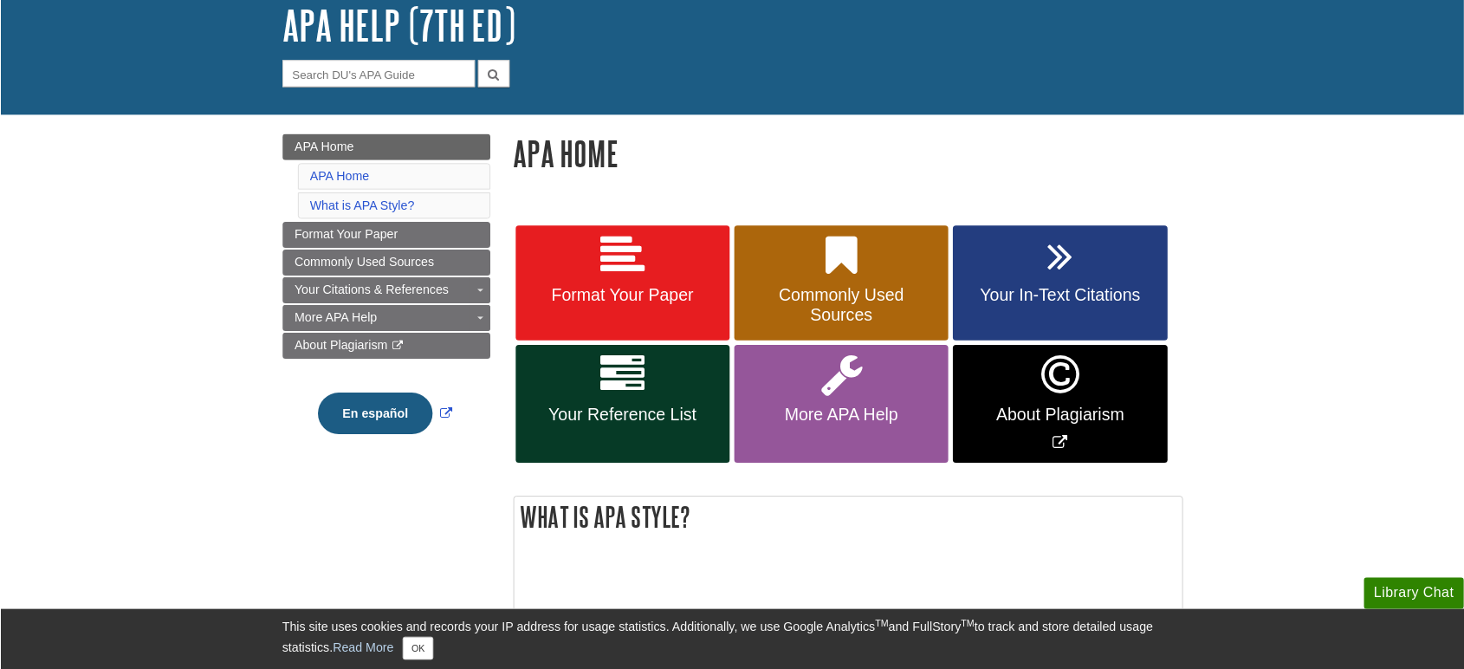
scroll to position [108, 0]
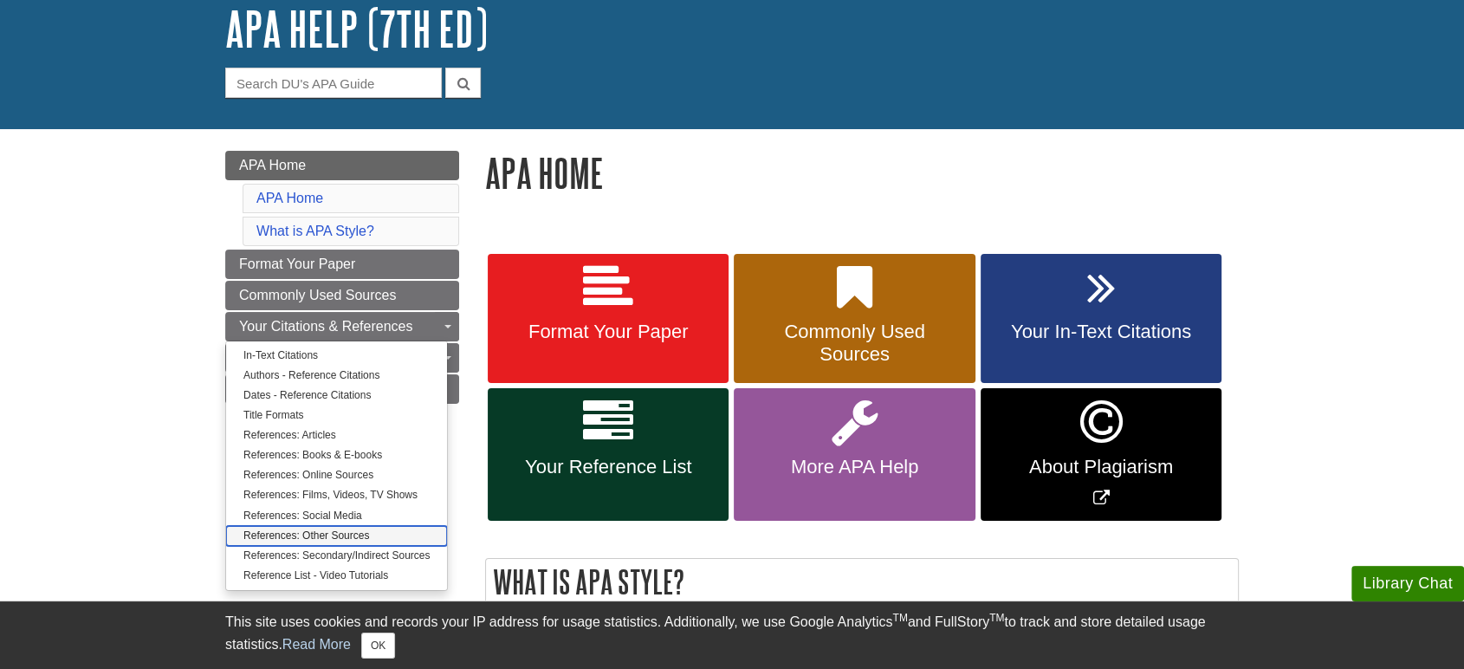
click at [311, 532] on link "References: Other Sources" at bounding box center [336, 536] width 221 height 20
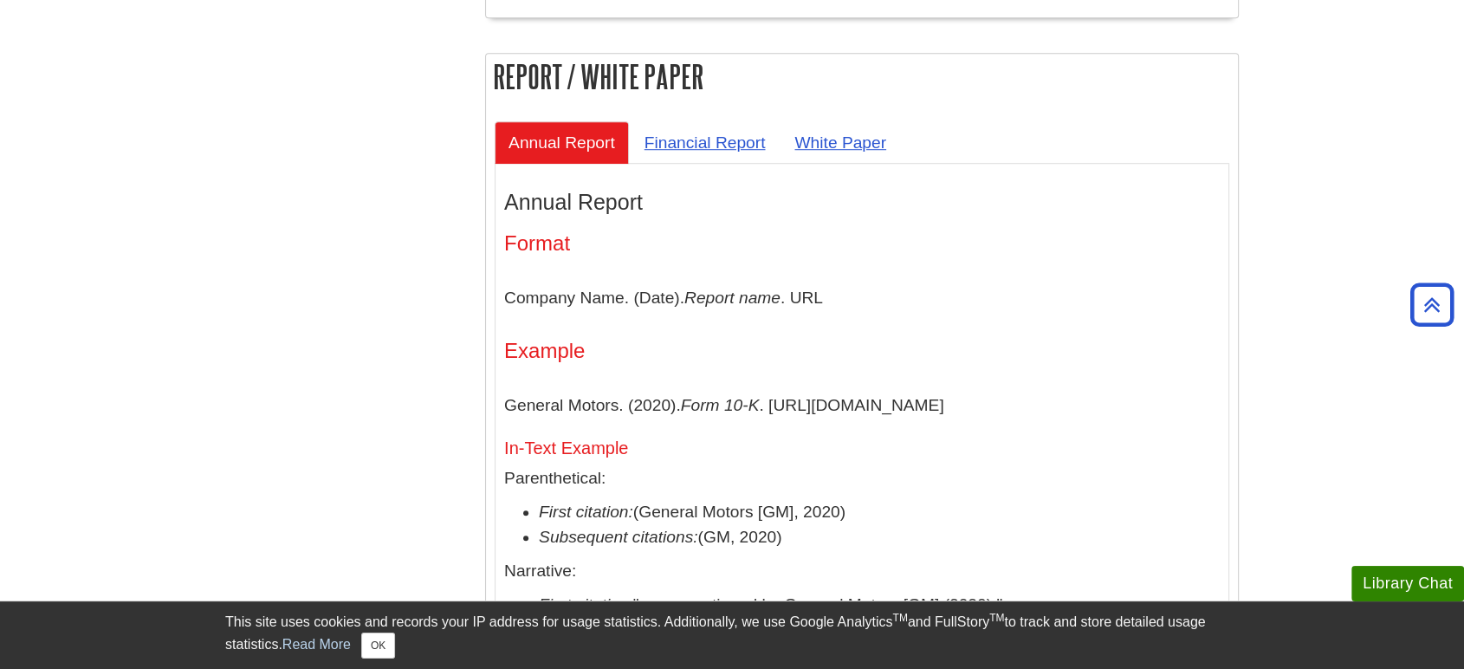
scroll to position [1155, 0]
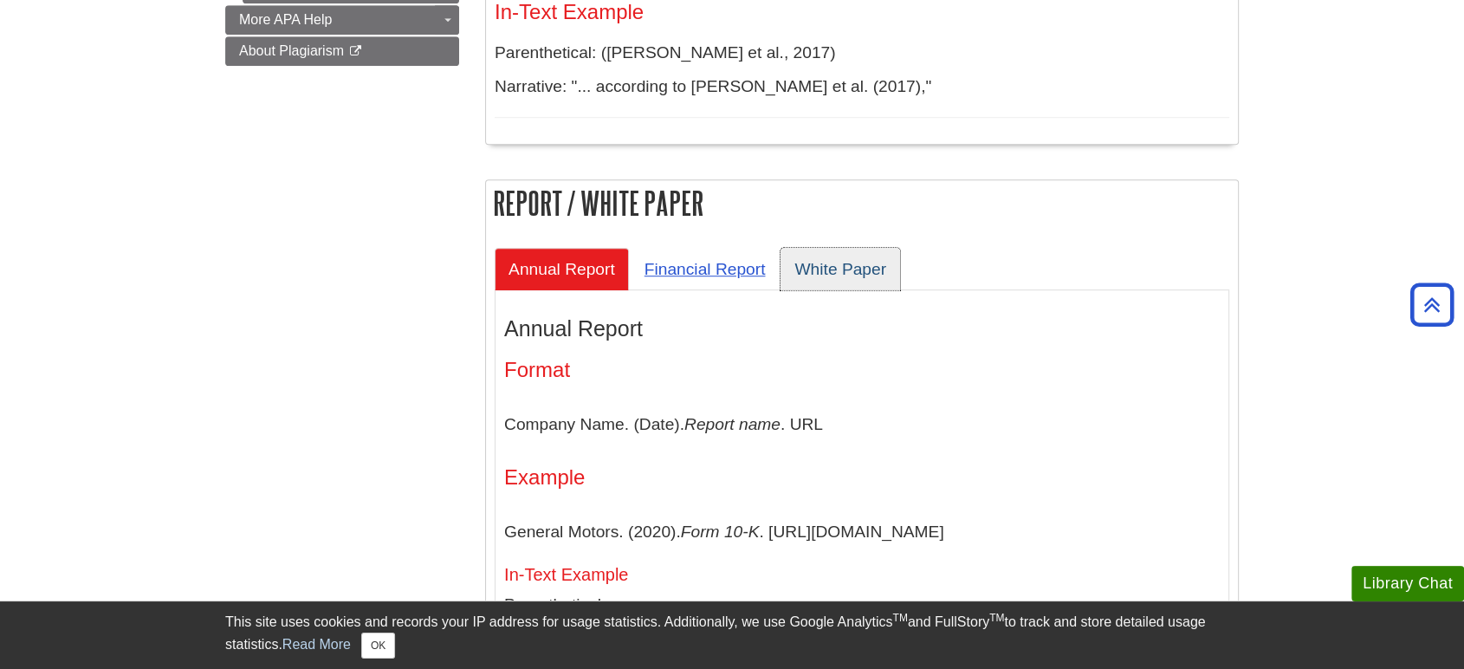
click at [826, 248] on link "White Paper" at bounding box center [841, 269] width 120 height 42
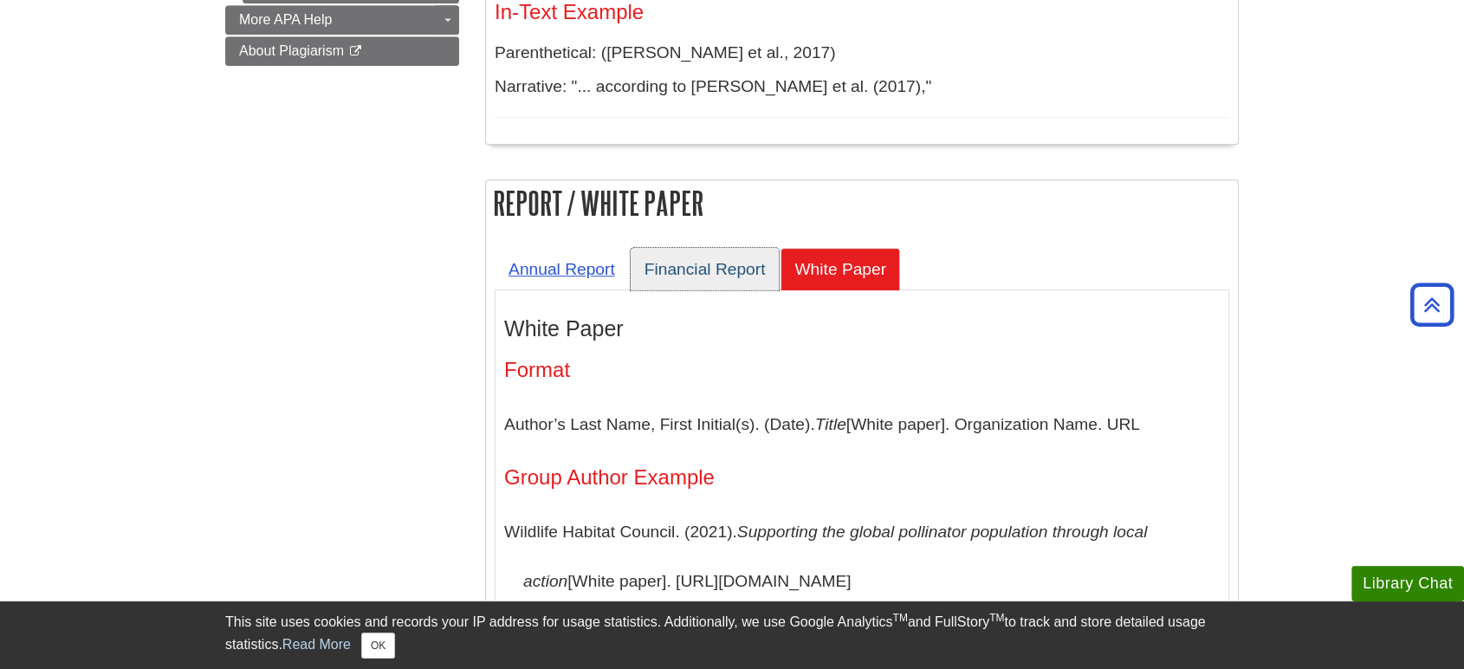
click at [732, 248] on link "Financial Report" at bounding box center [705, 269] width 149 height 42
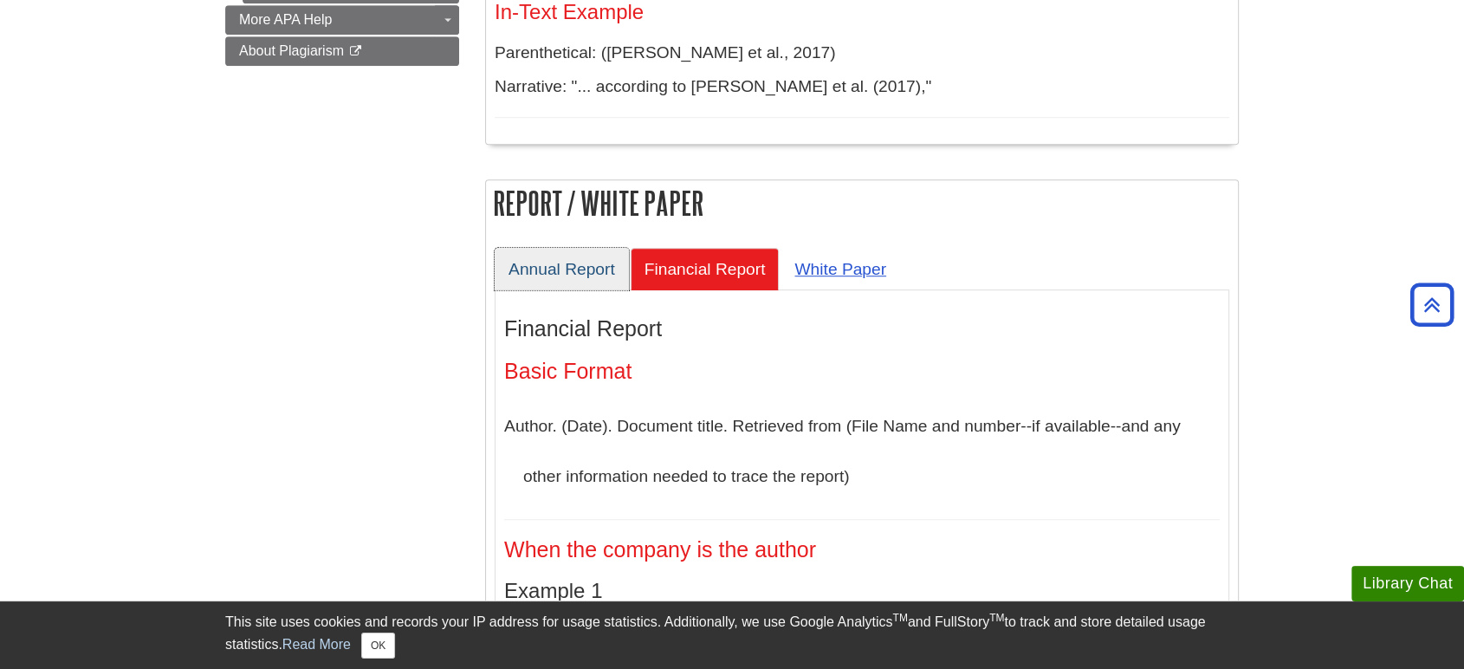
click at [571, 248] on link "Annual Report" at bounding box center [562, 269] width 134 height 42
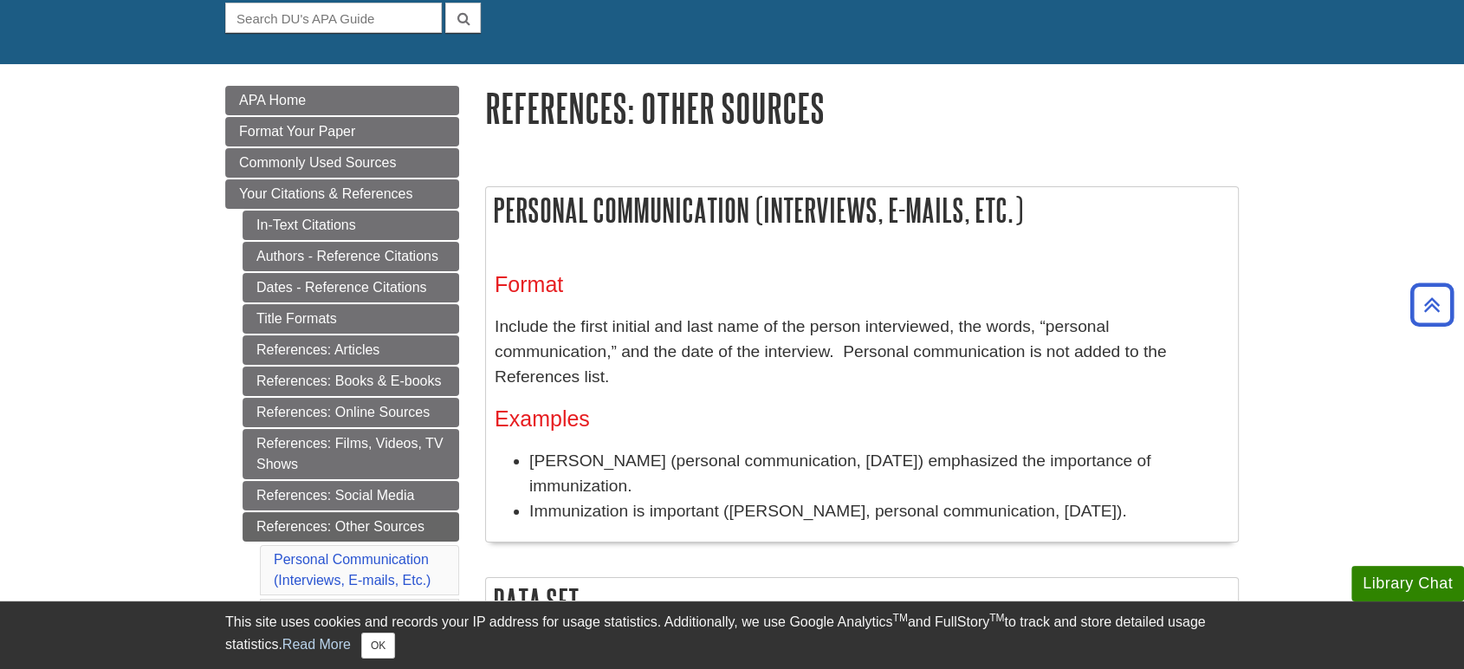
scroll to position [145, 0]
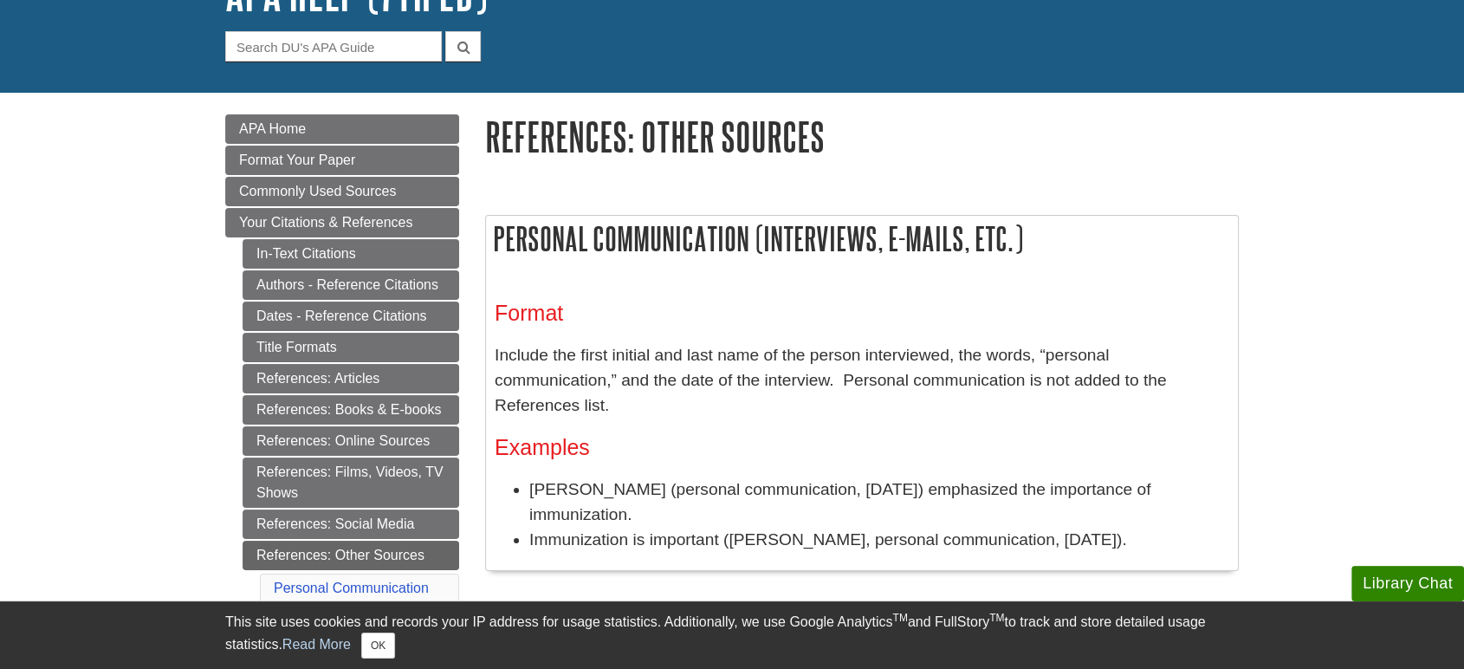
click at [402, 544] on link "References: Other Sources" at bounding box center [351, 555] width 217 height 29
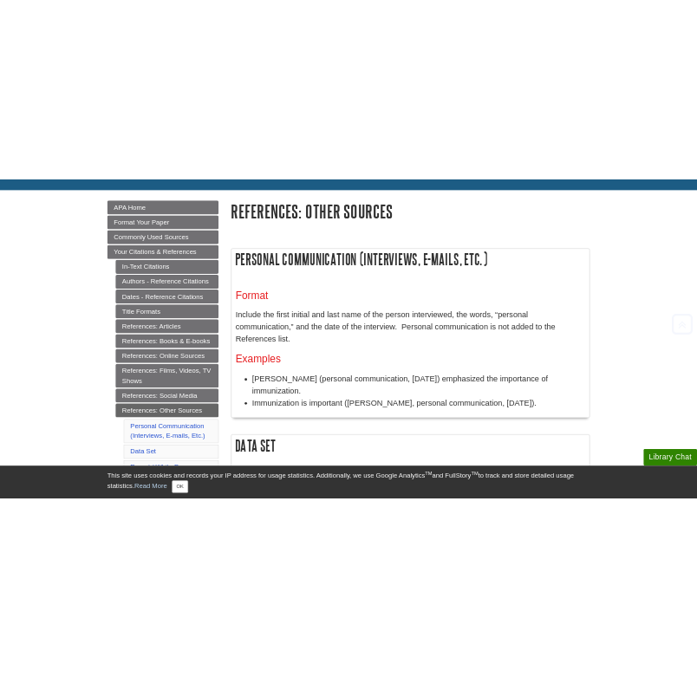
scroll to position [288, 0]
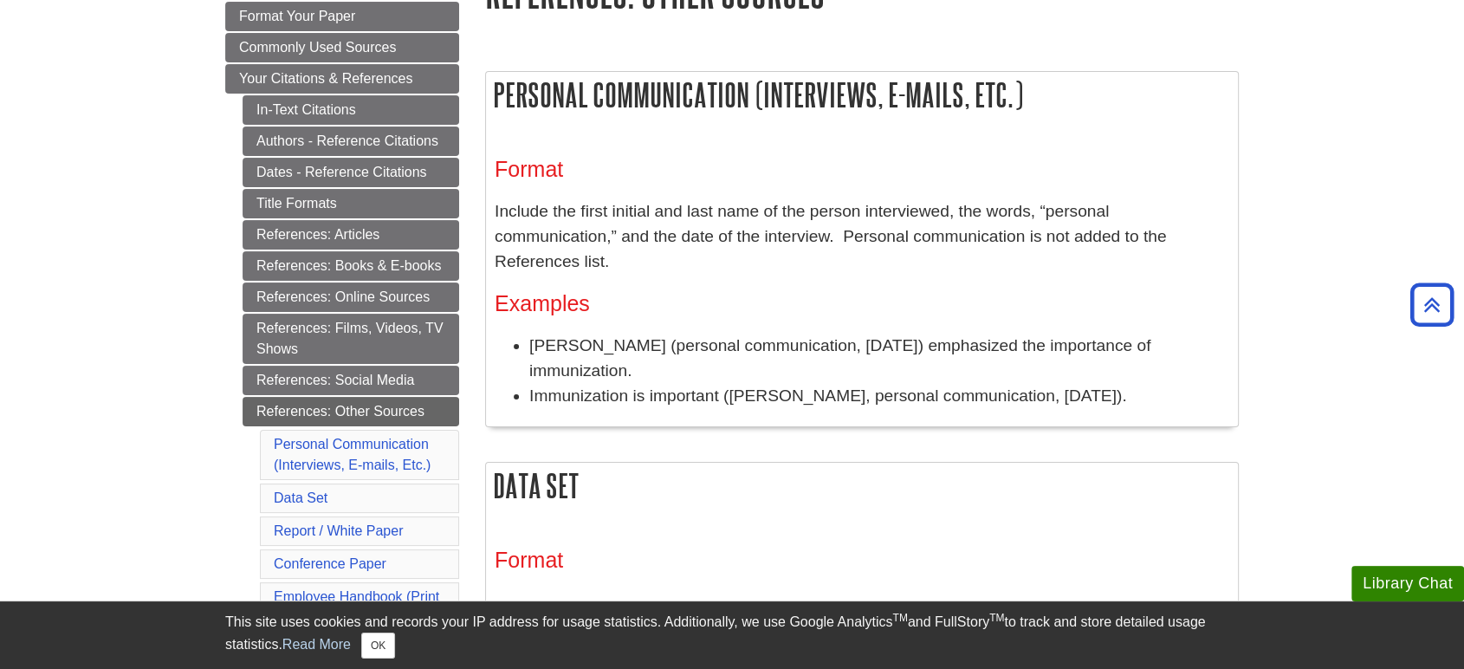
click at [638, 226] on p "Include the first initial and last name of the person interviewed, the words, “…" at bounding box center [862, 236] width 735 height 75
click at [855, 237] on p "Include the first initial and last name of the person interviewed, the words, “…" at bounding box center [862, 236] width 735 height 75
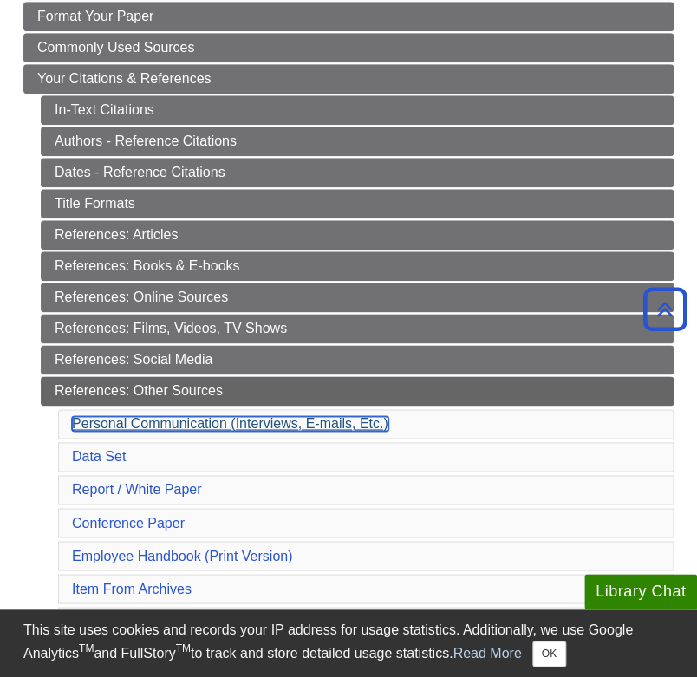
click at [272, 423] on link "Personal Communication (Interviews, E-mails, Etc.)" at bounding box center [230, 423] width 316 height 15
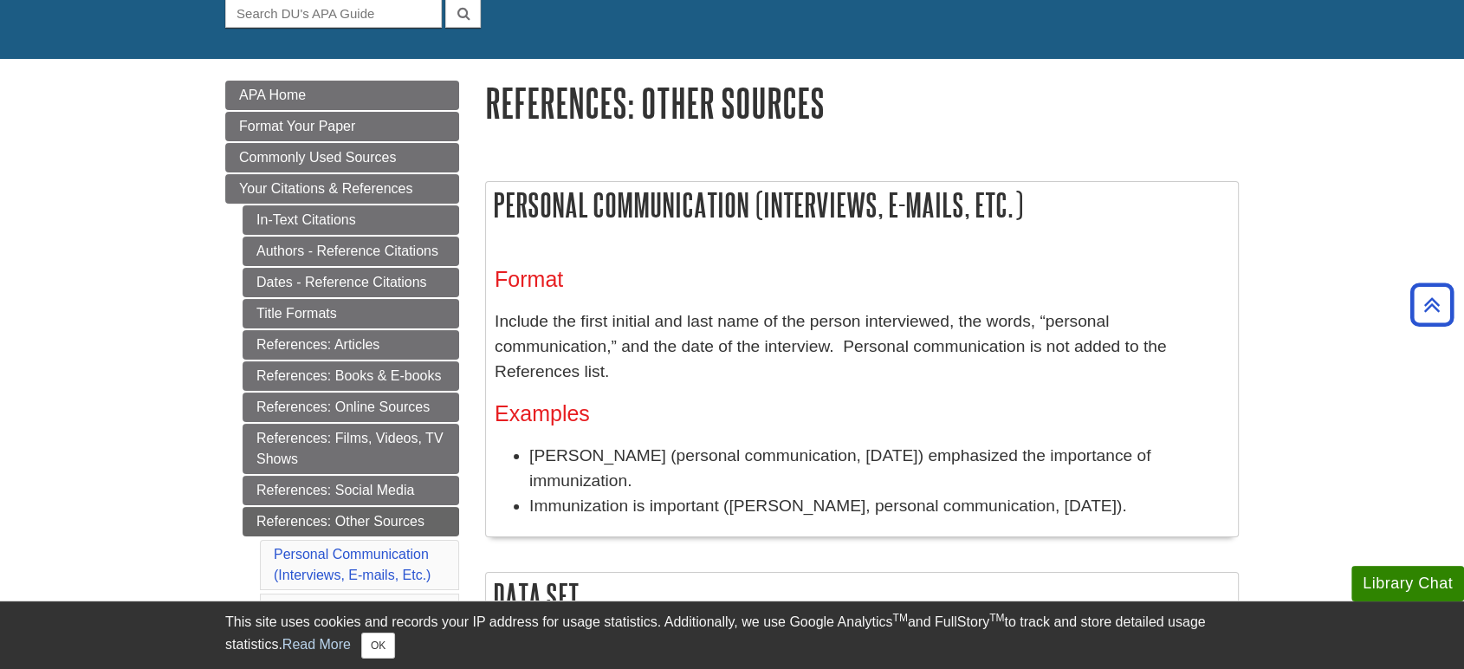
scroll to position [96, 0]
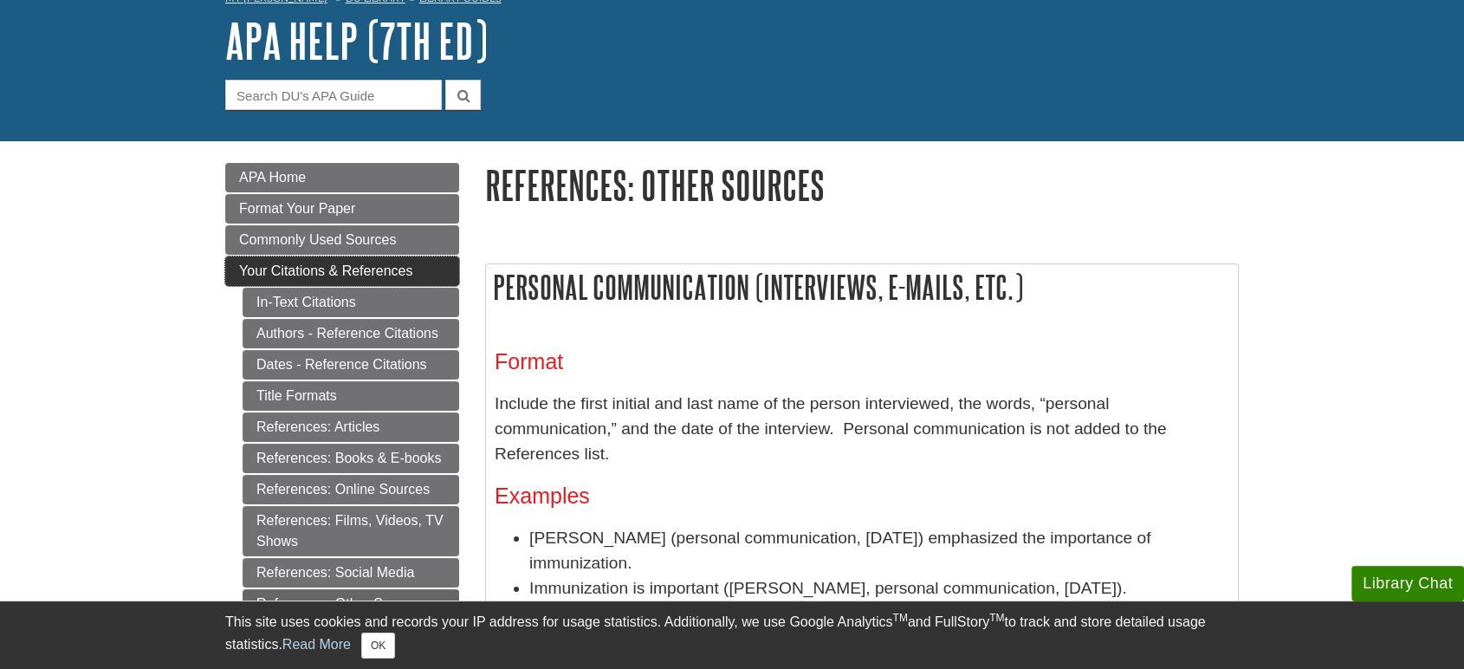
click at [317, 268] on span "Your Citations & References" at bounding box center [325, 270] width 173 height 15
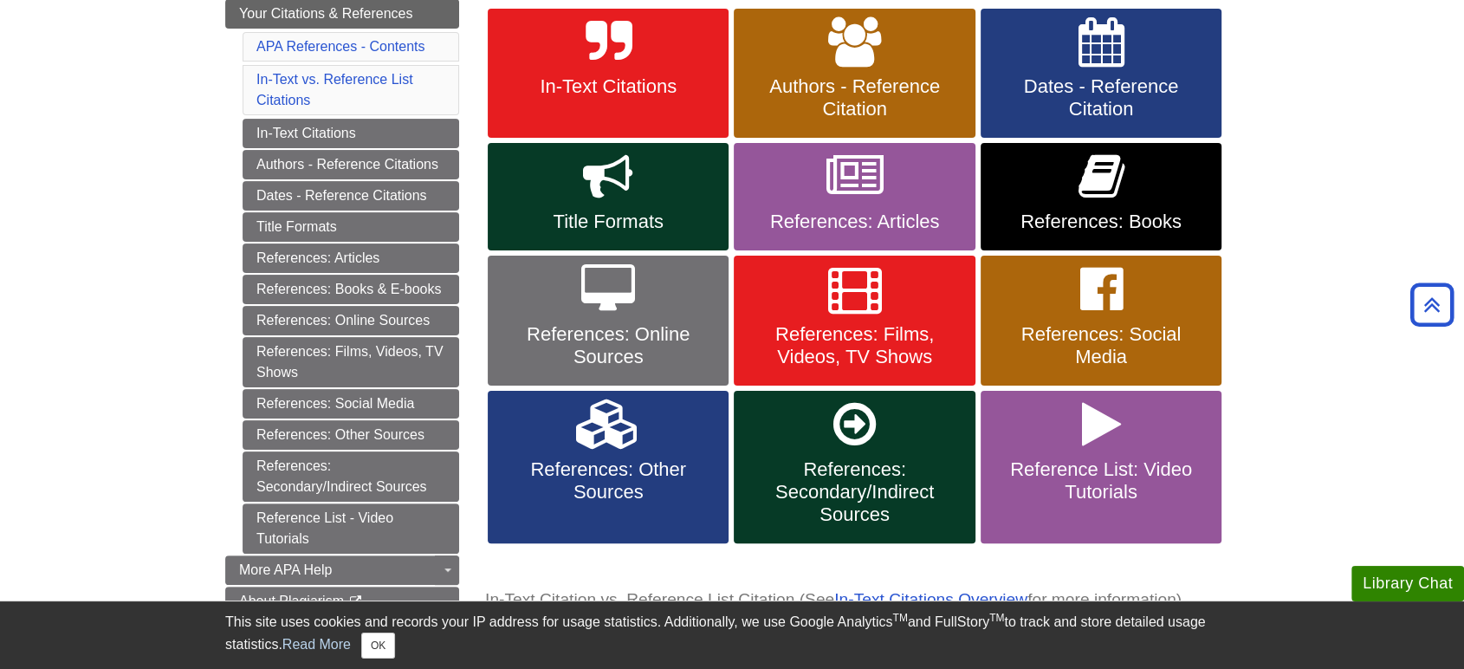
scroll to position [385, 0]
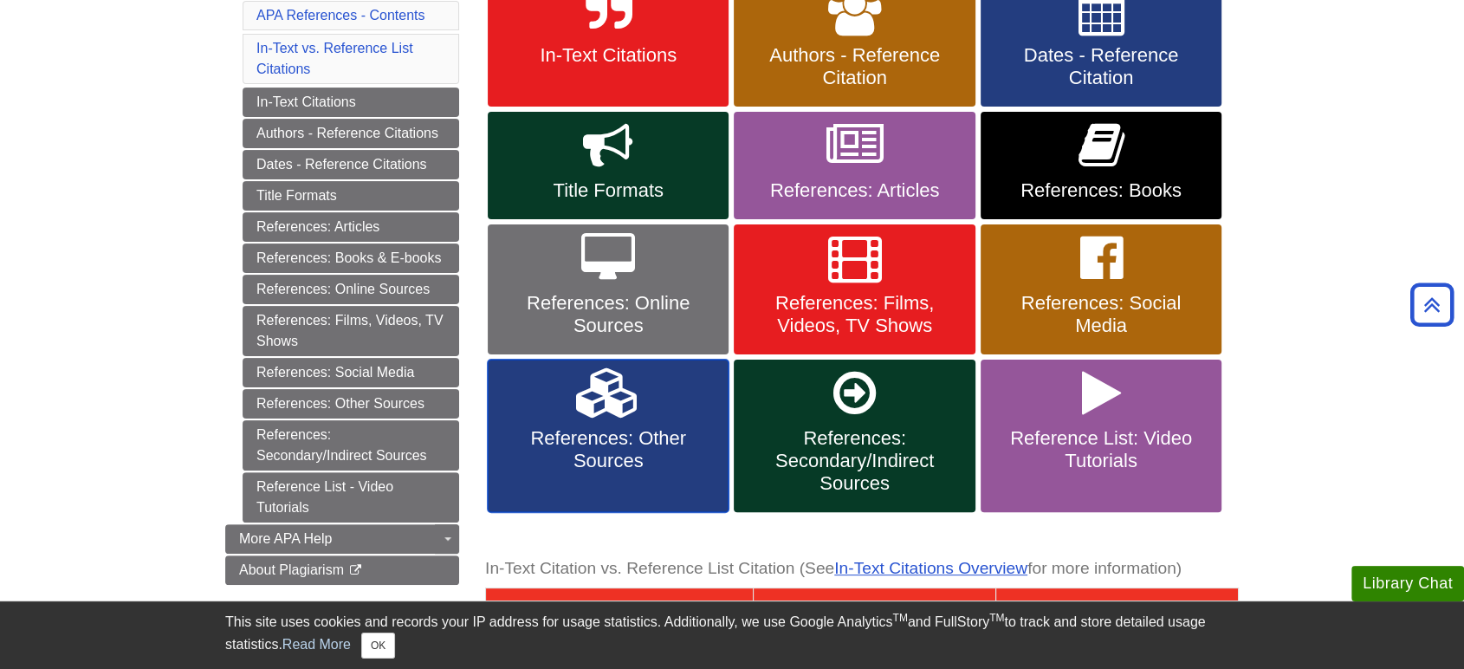
click at [635, 407] on icon at bounding box center [608, 393] width 64 height 50
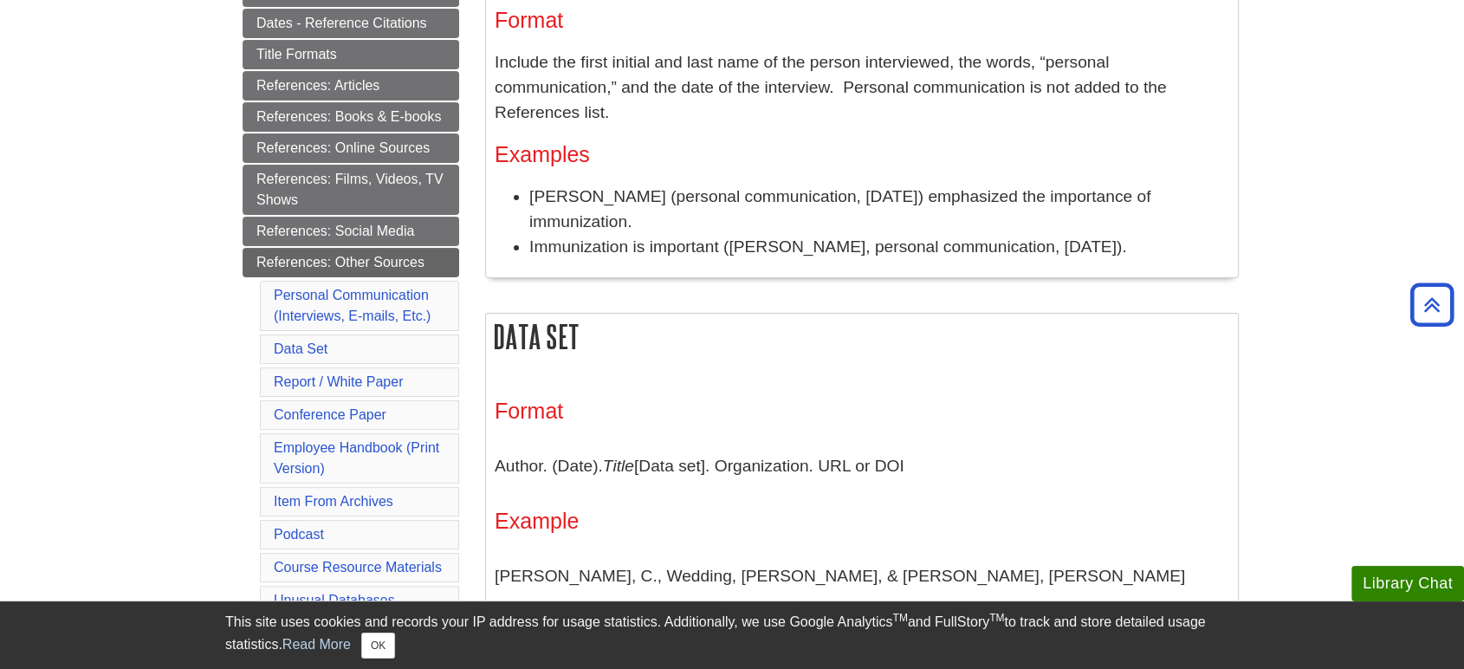
scroll to position [385, 0]
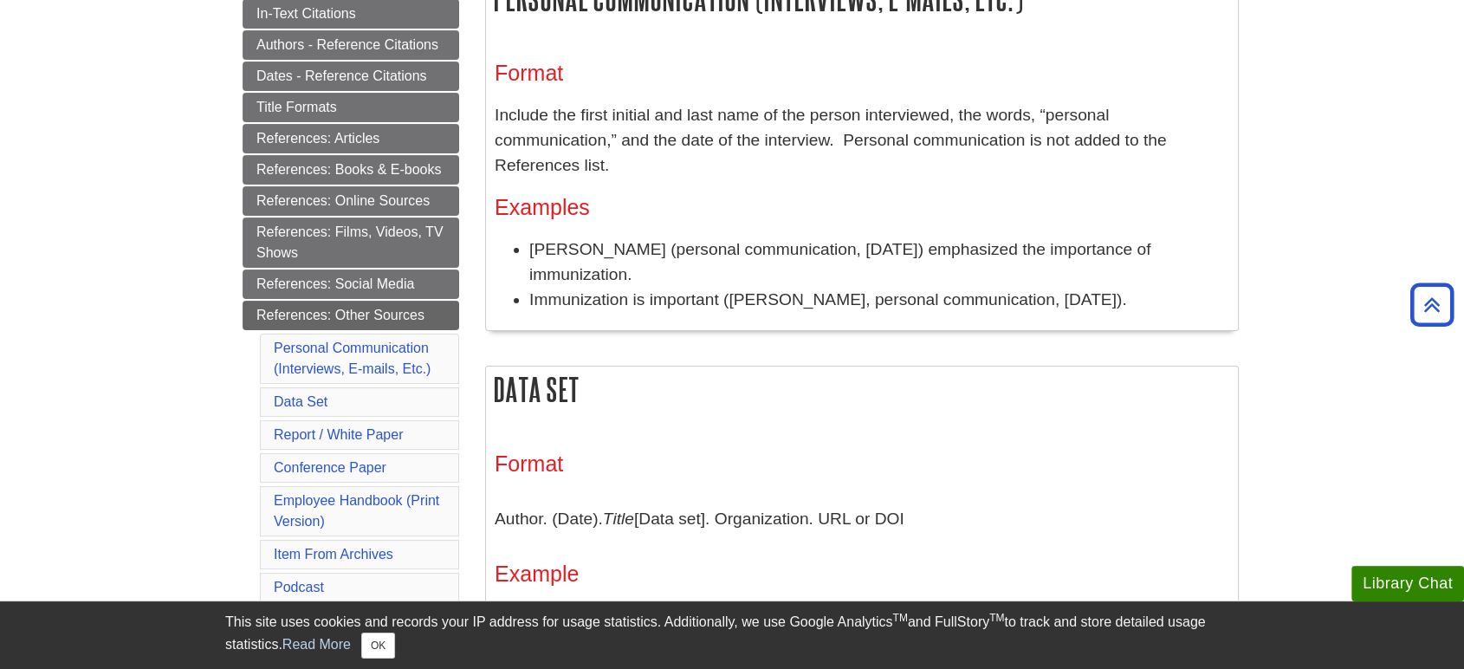
click at [590, 252] on li "[PERSON_NAME] (personal communication, [DATE]) emphasized the importance of imm…" at bounding box center [879, 262] width 700 height 50
click at [340, 136] on link "References: Articles" at bounding box center [351, 138] width 217 height 29
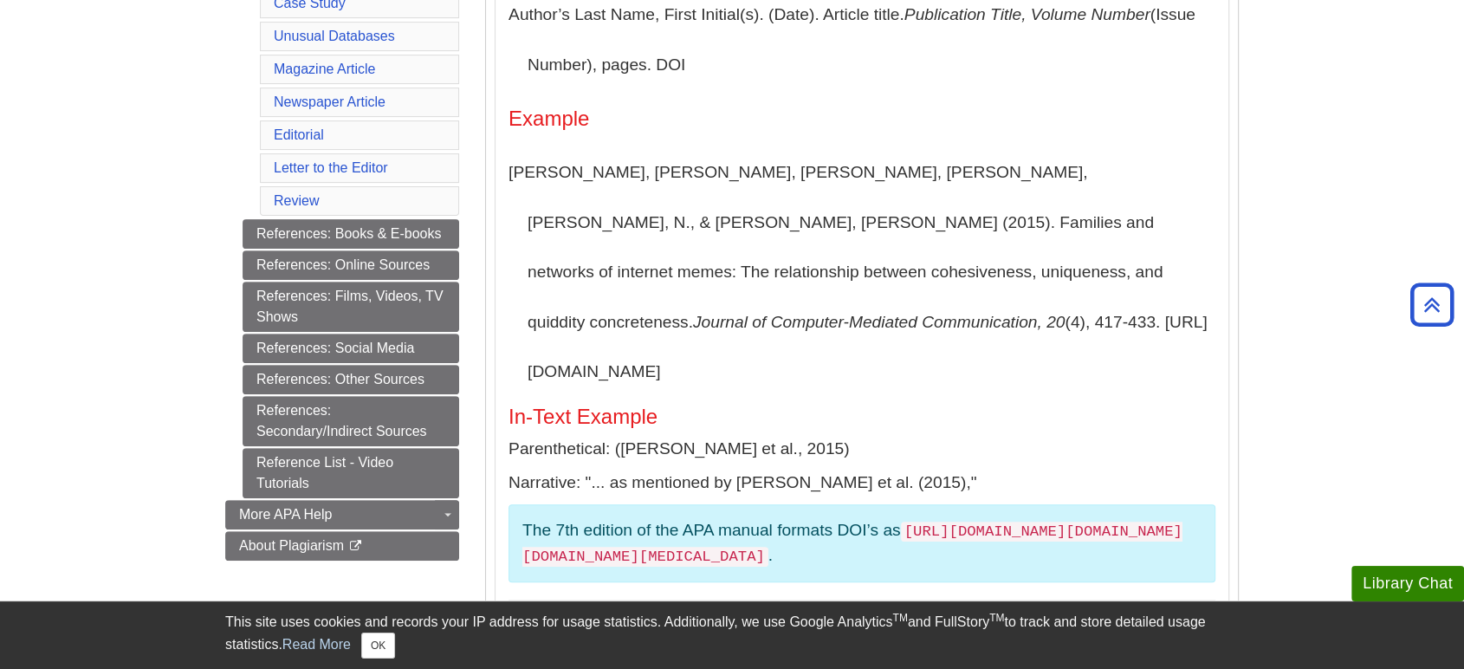
scroll to position [385, 0]
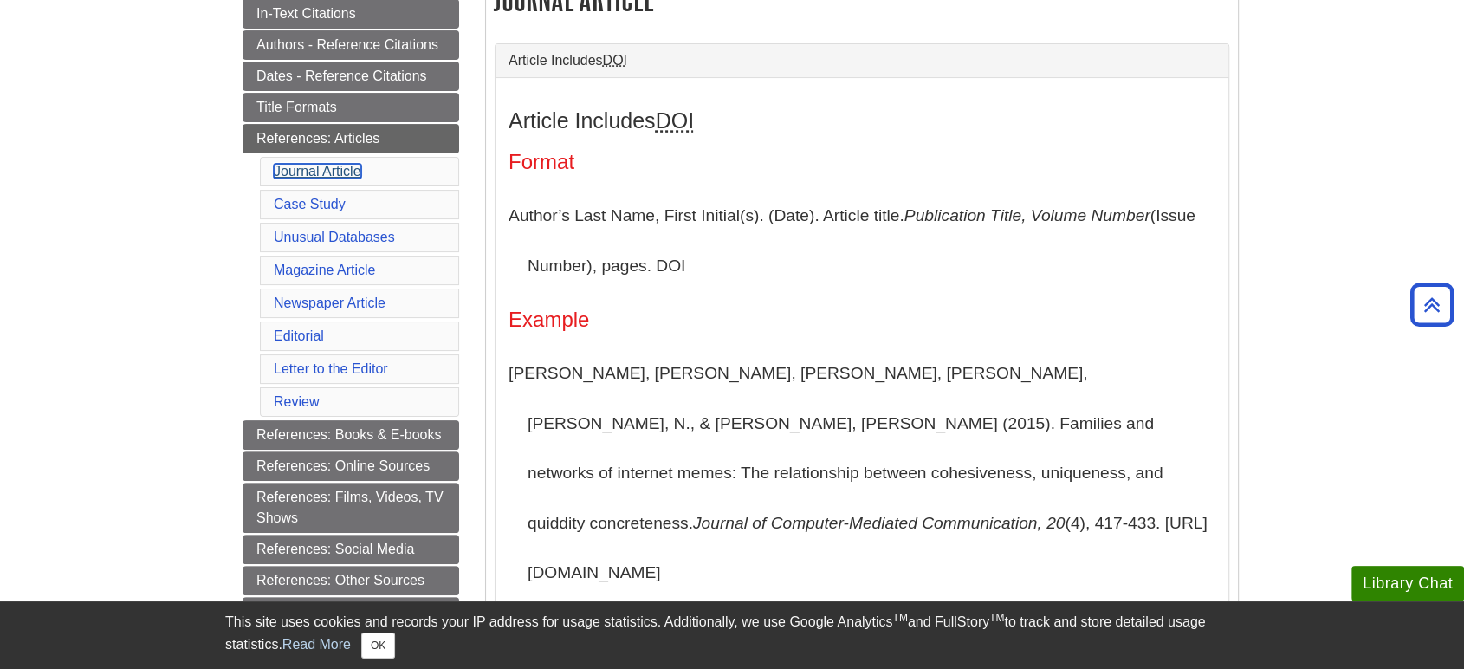
click at [305, 173] on link "Journal Article" at bounding box center [318, 171] width 88 height 15
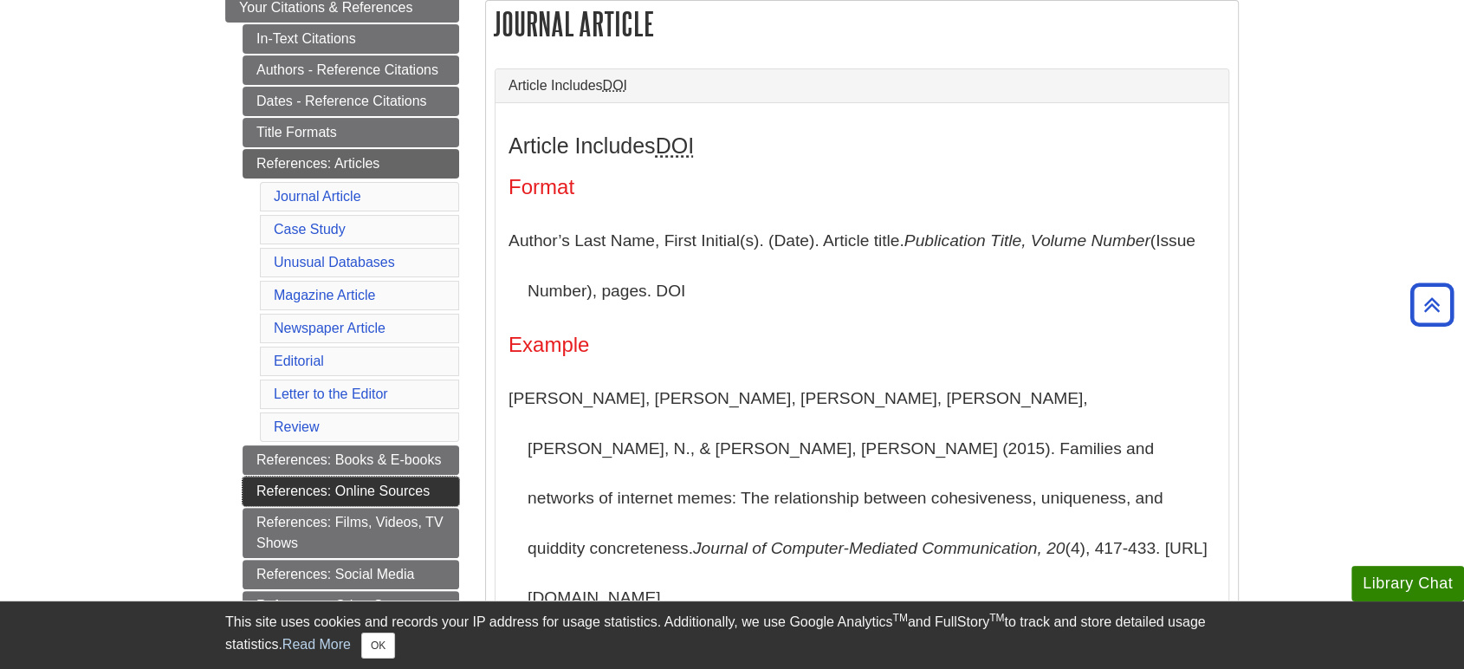
click at [365, 486] on link "References: Online Sources" at bounding box center [351, 490] width 217 height 29
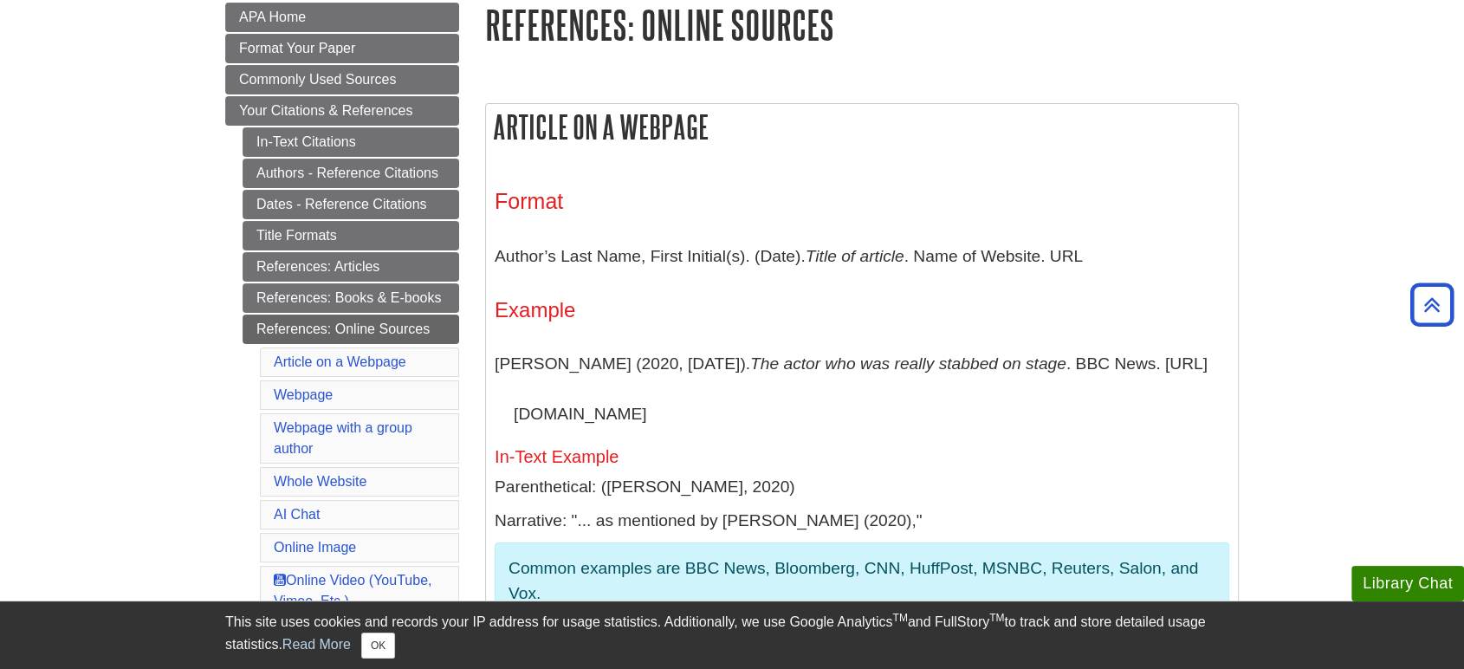
scroll to position [288, 0]
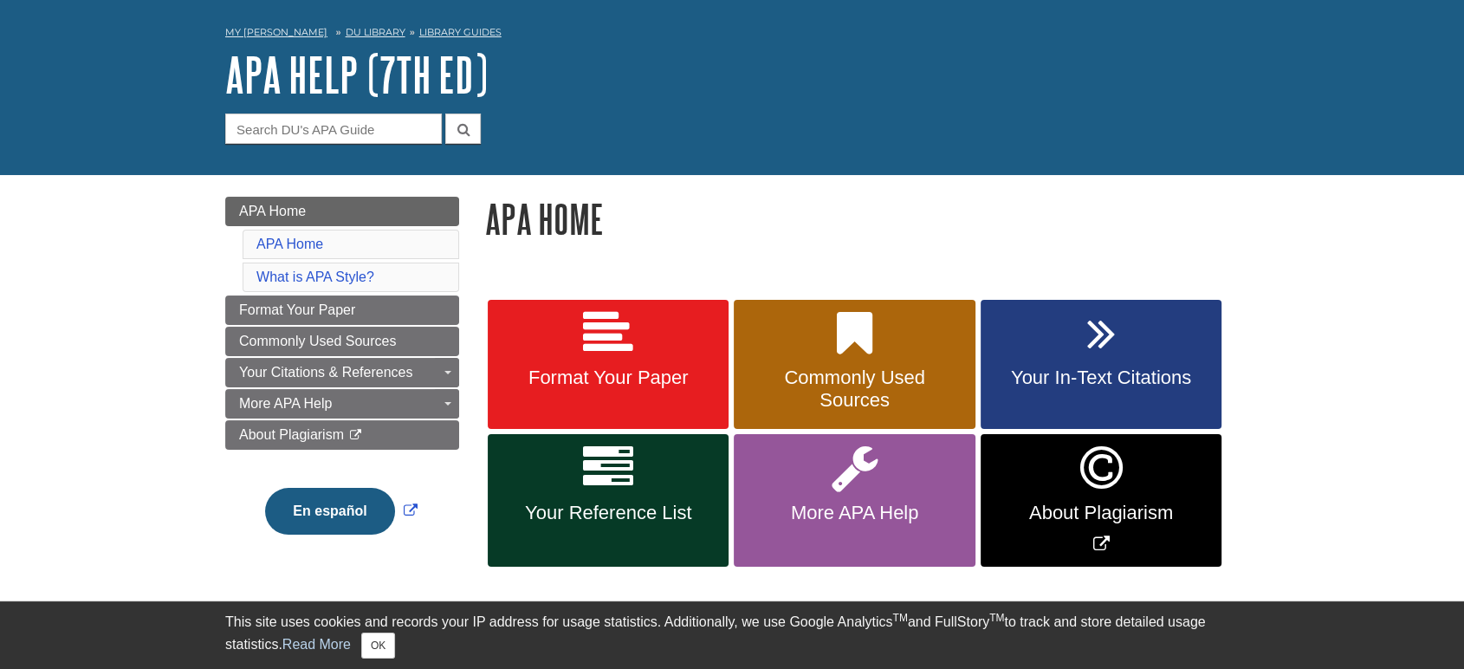
scroll to position [96, 0]
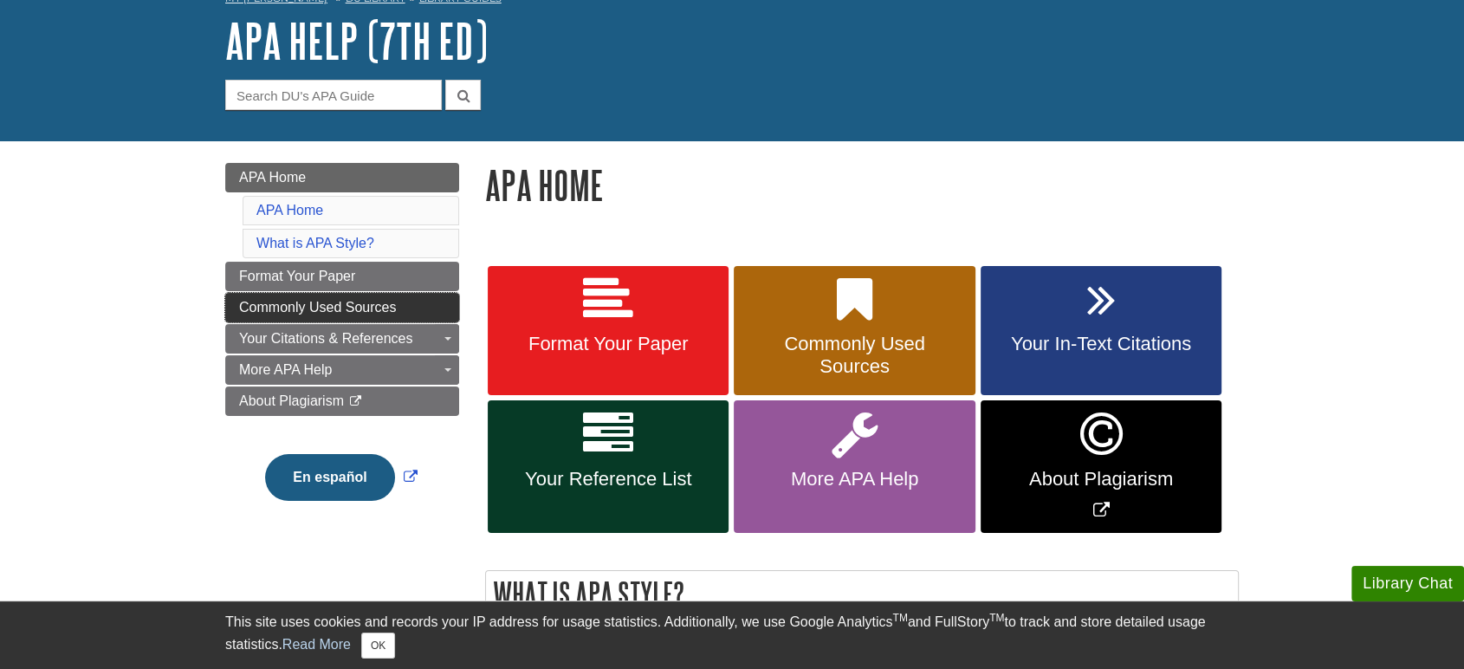
click at [317, 309] on span "Commonly Used Sources" at bounding box center [317, 307] width 157 height 15
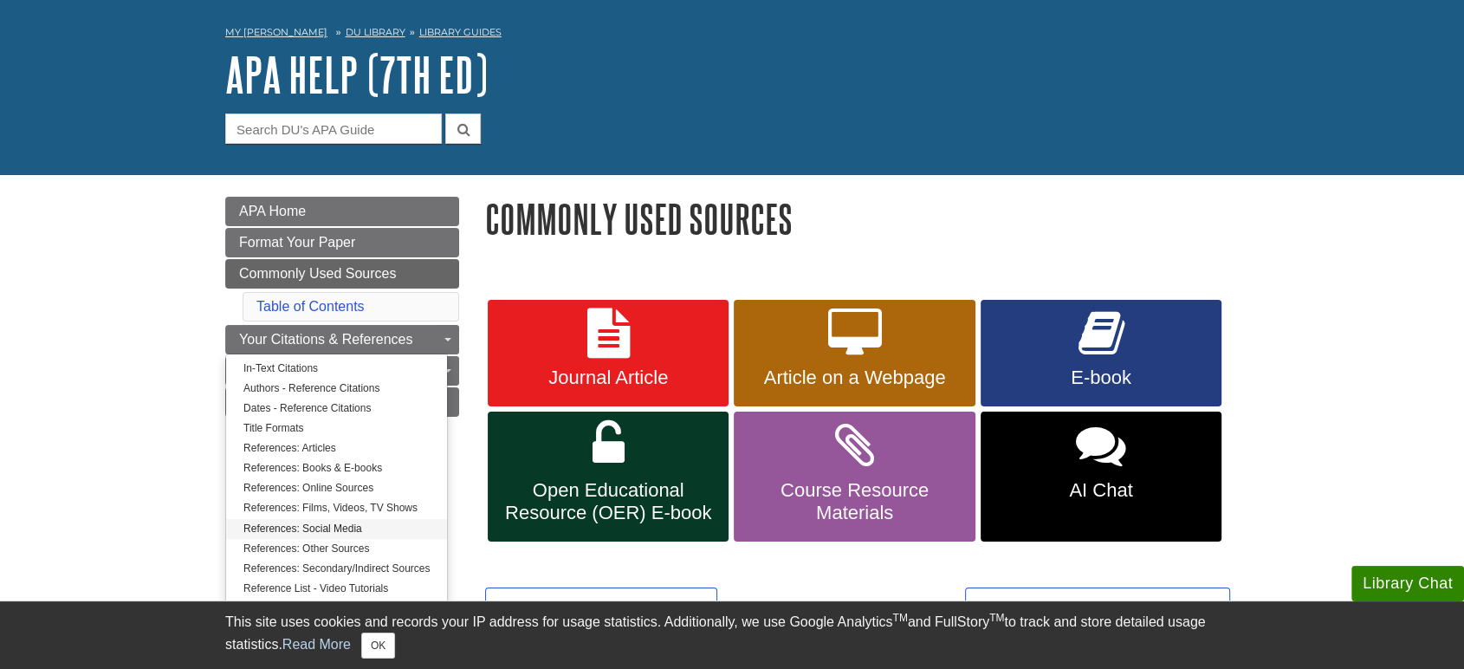
scroll to position [96, 0]
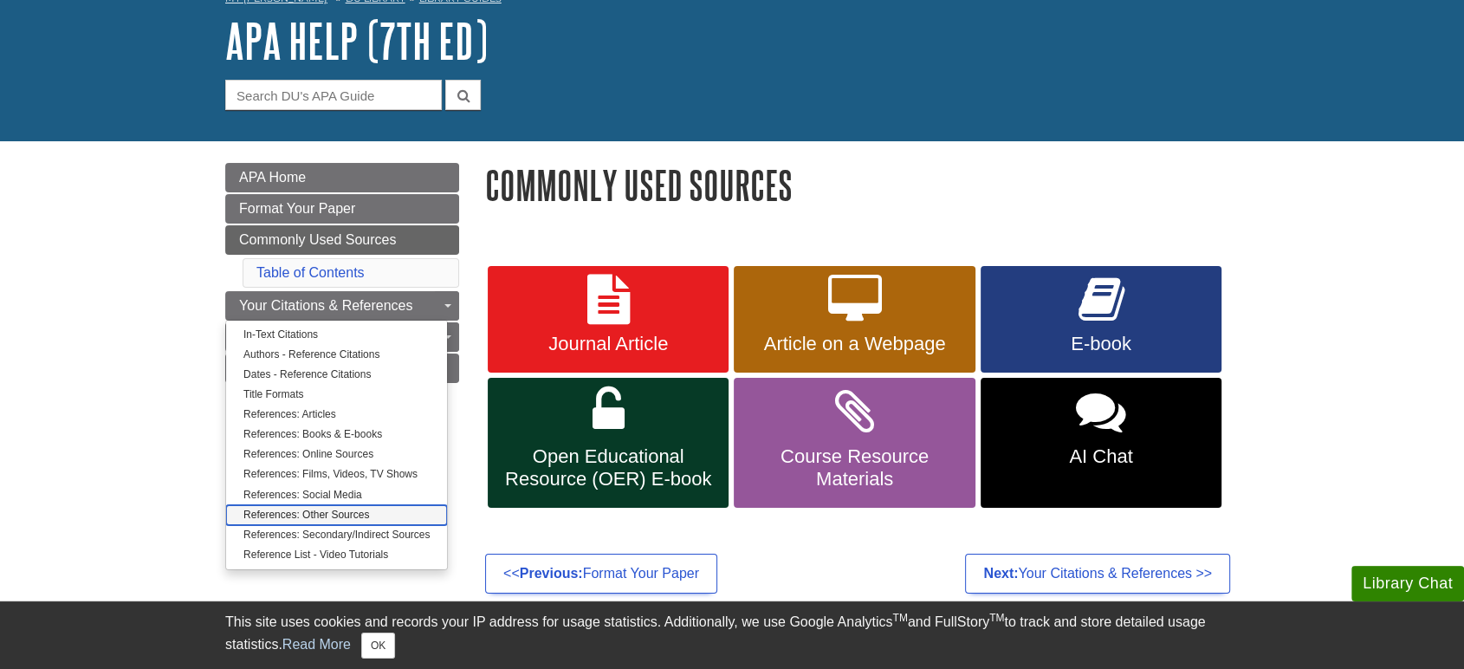
click at [327, 510] on link "References: Other Sources" at bounding box center [336, 515] width 221 height 20
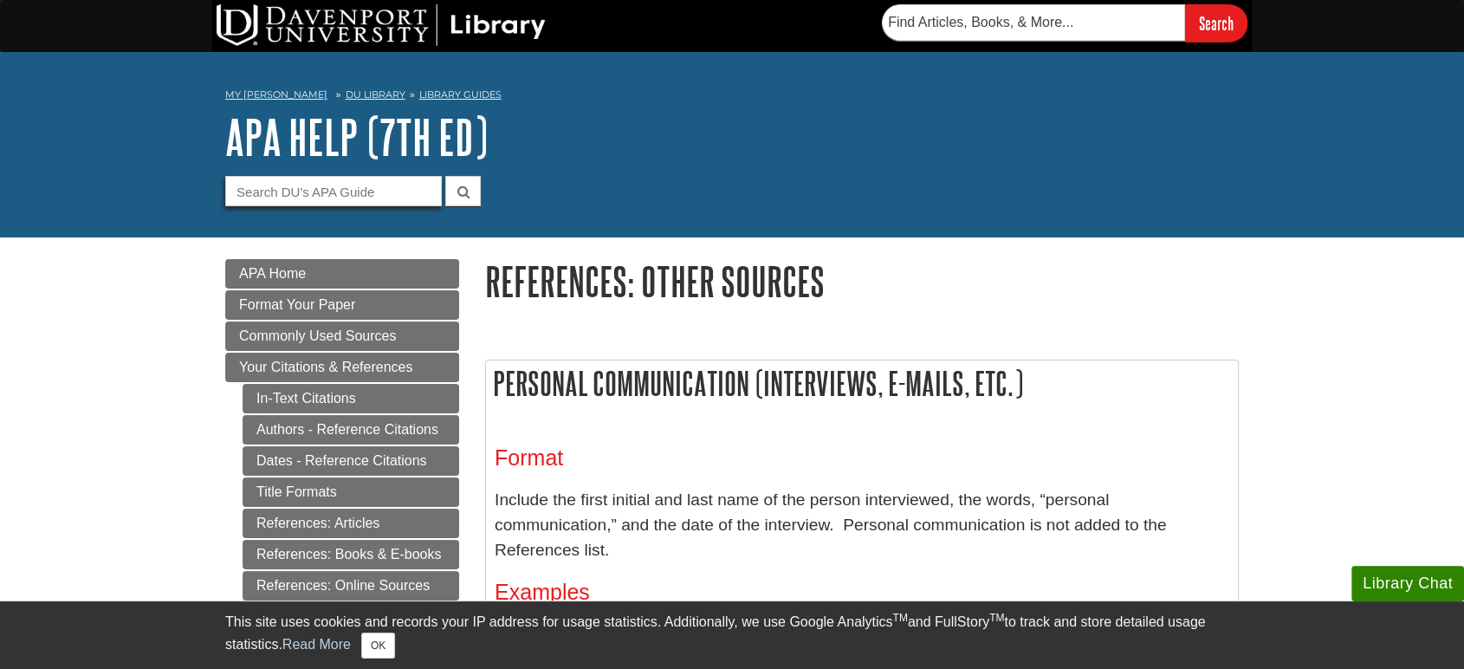
click at [333, 204] on input "Guide Search Terms" at bounding box center [333, 191] width 217 height 30
type input "caselaw"
click at [445, 176] on button "submit" at bounding box center [463, 191] width 36 height 30
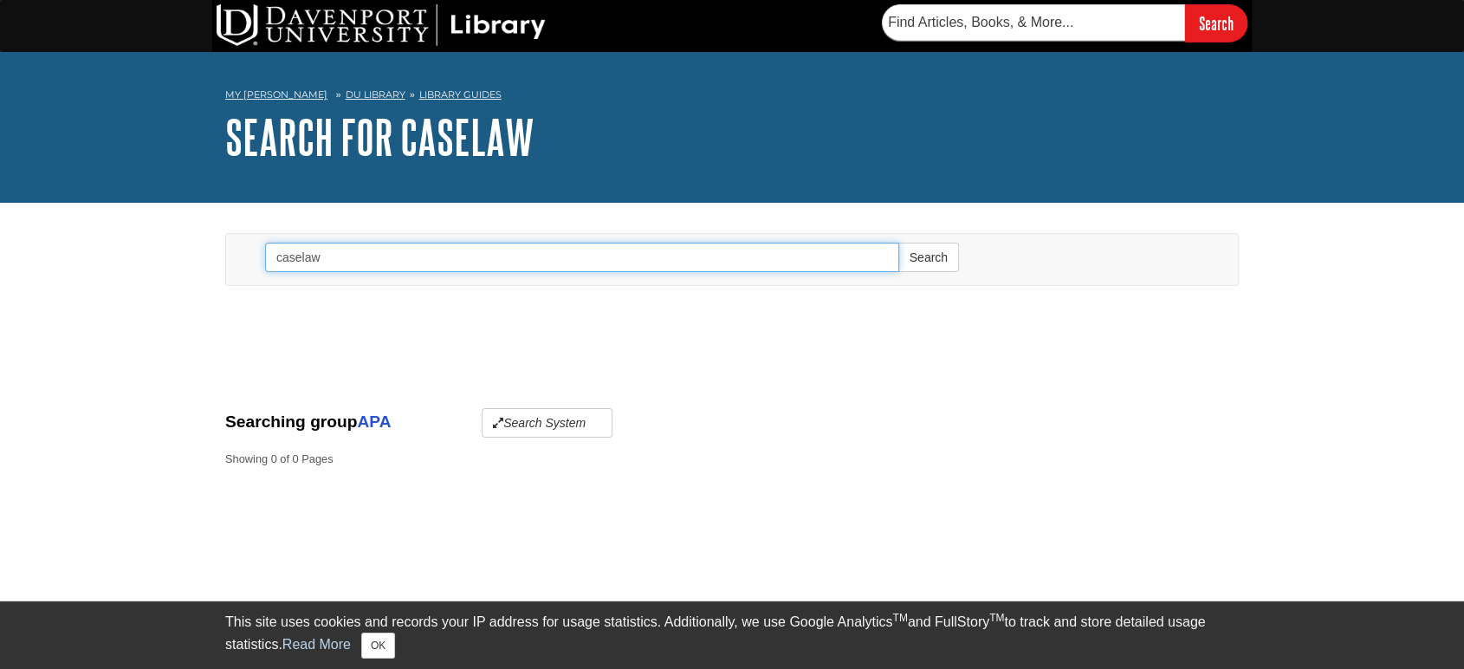
click at [291, 269] on input "caselaw" at bounding box center [582, 257] width 634 height 29
click at [297, 255] on input "caselaw" at bounding box center [582, 257] width 634 height 29
type input "case law"
click at [898, 243] on button "Search" at bounding box center [928, 257] width 61 height 29
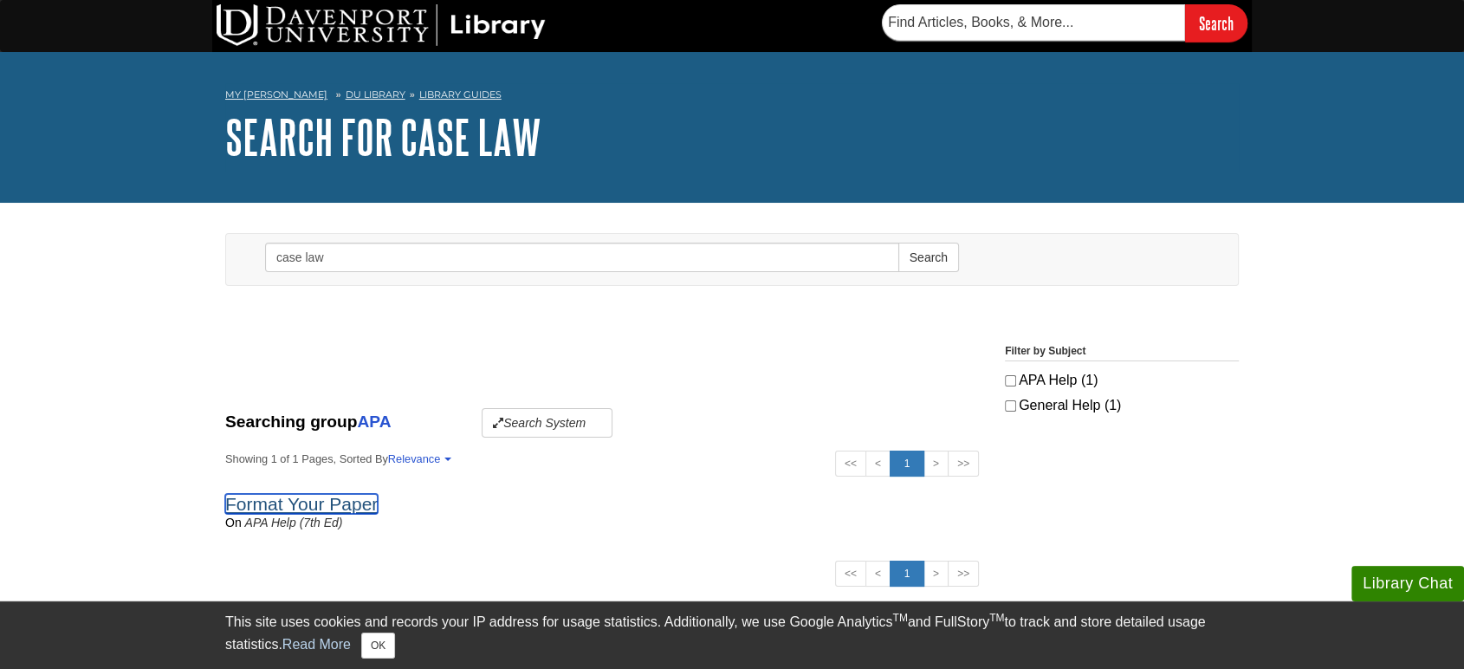
click at [347, 498] on link "Format Your Paper" at bounding box center [301, 504] width 152 height 20
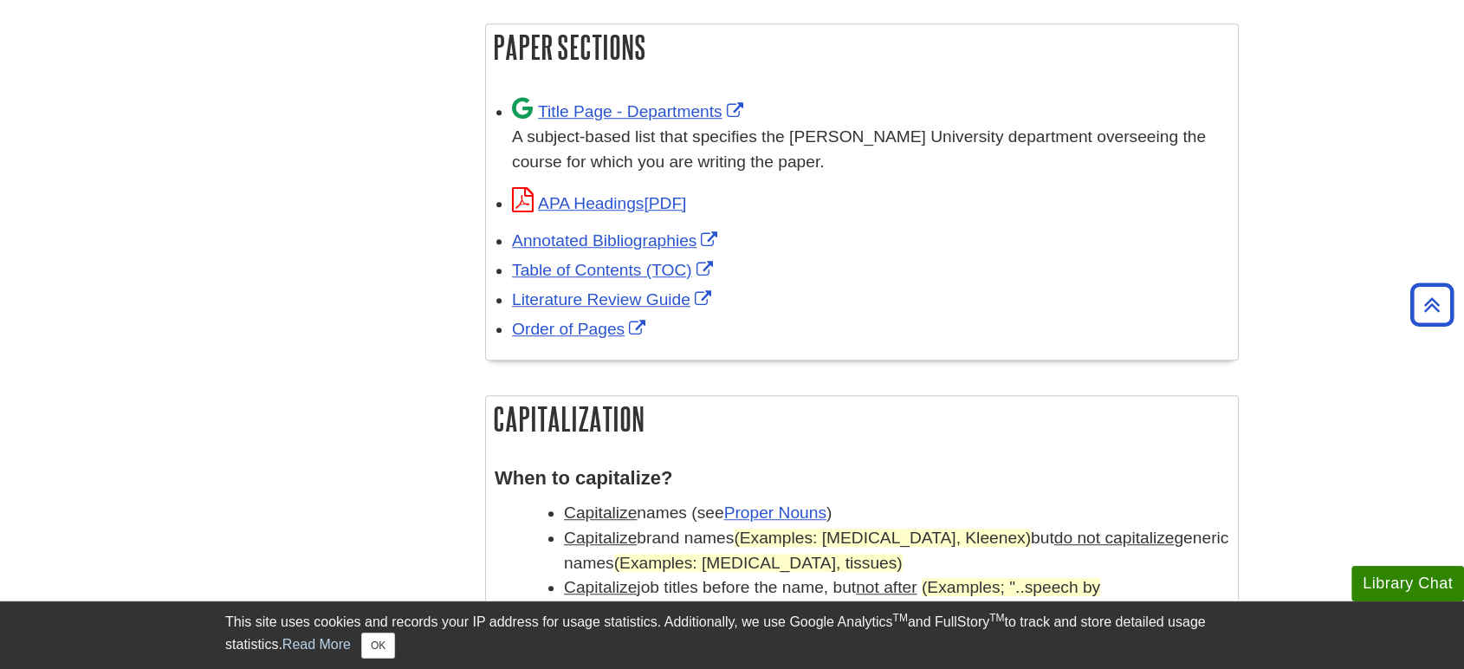
scroll to position [963, 0]
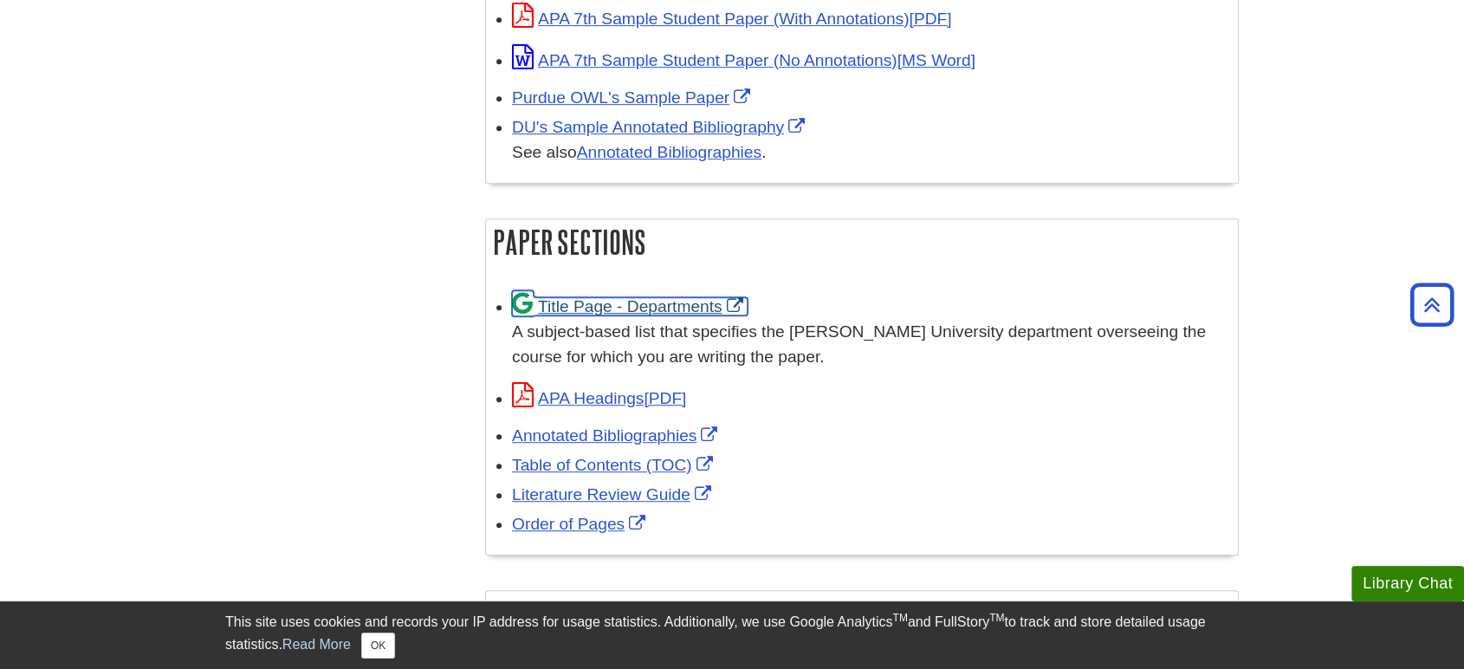
click at [637, 302] on link "Title Page - Departments" at bounding box center [630, 306] width 236 height 18
click at [625, 397] on link "APA Headings" at bounding box center [599, 398] width 174 height 18
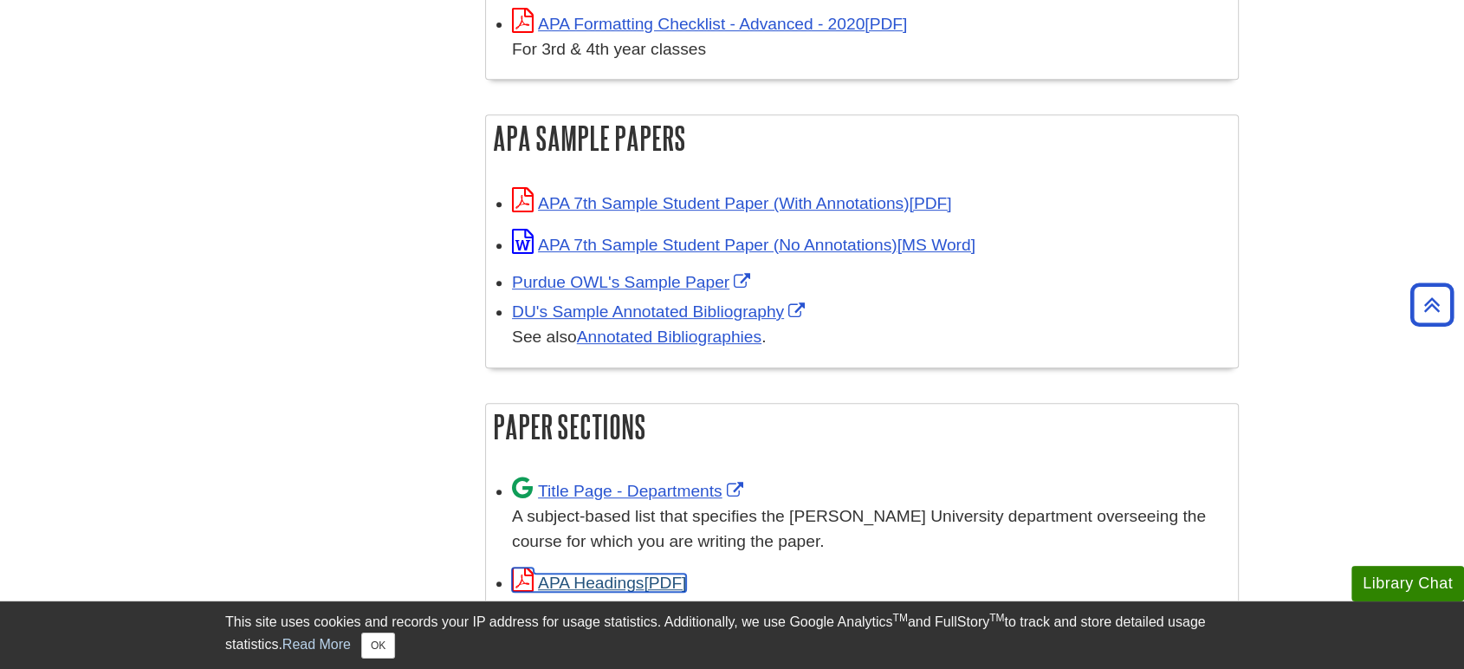
scroll to position [769, 0]
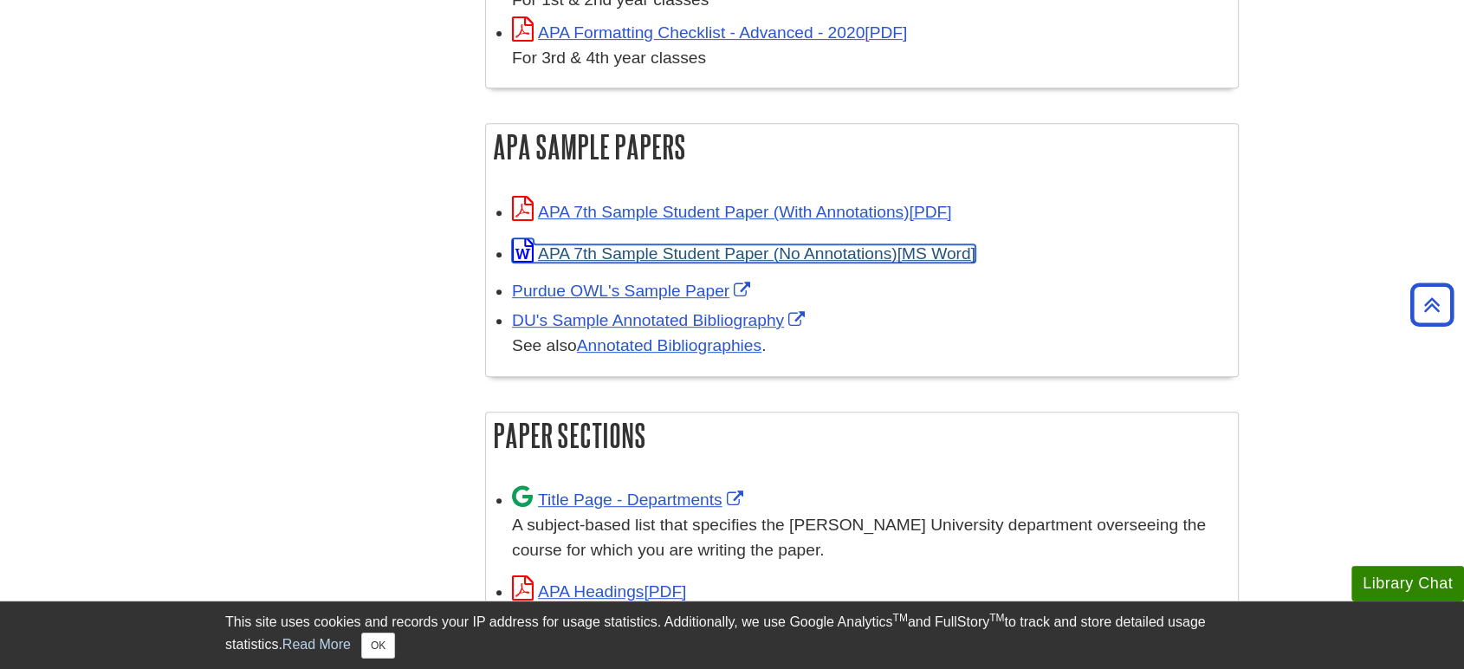
click at [729, 252] on link "APA 7th Sample Student Paper (No Annotations)" at bounding box center [743, 253] width 463 height 18
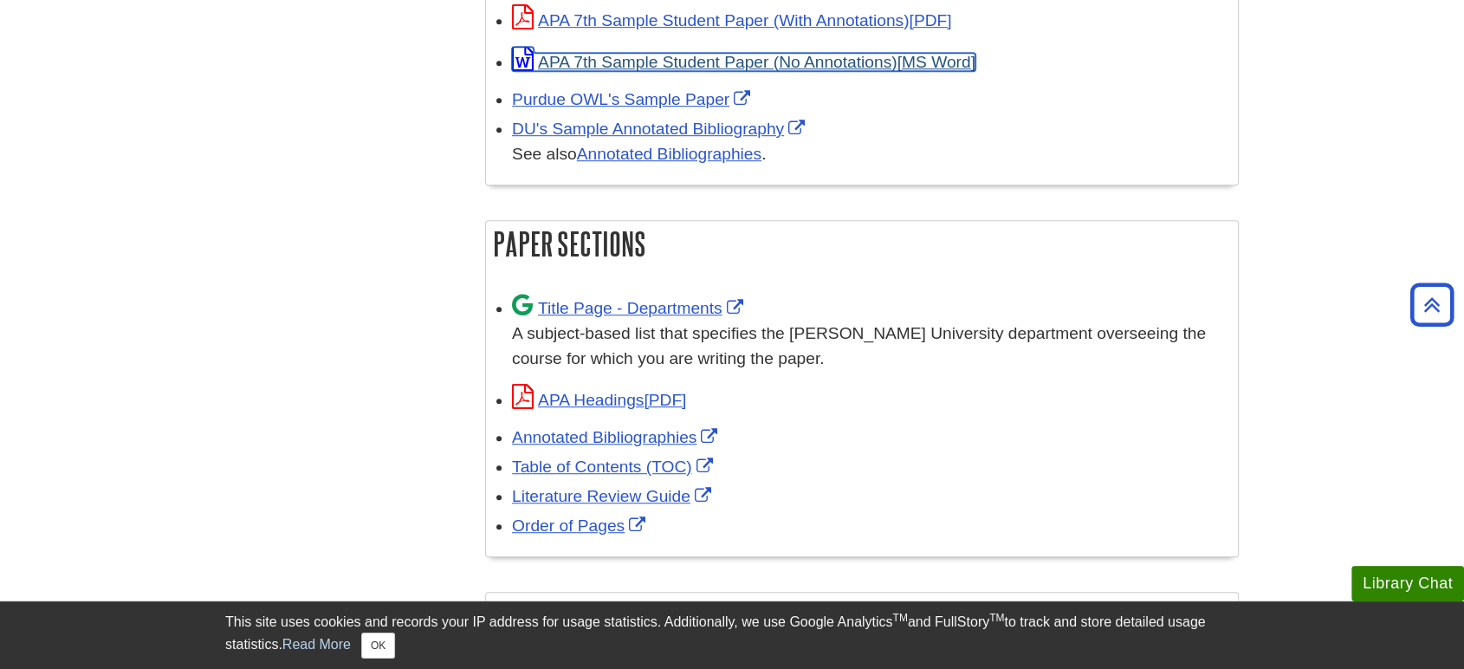
scroll to position [963, 0]
